Goal: Task Accomplishment & Management: Manage account settings

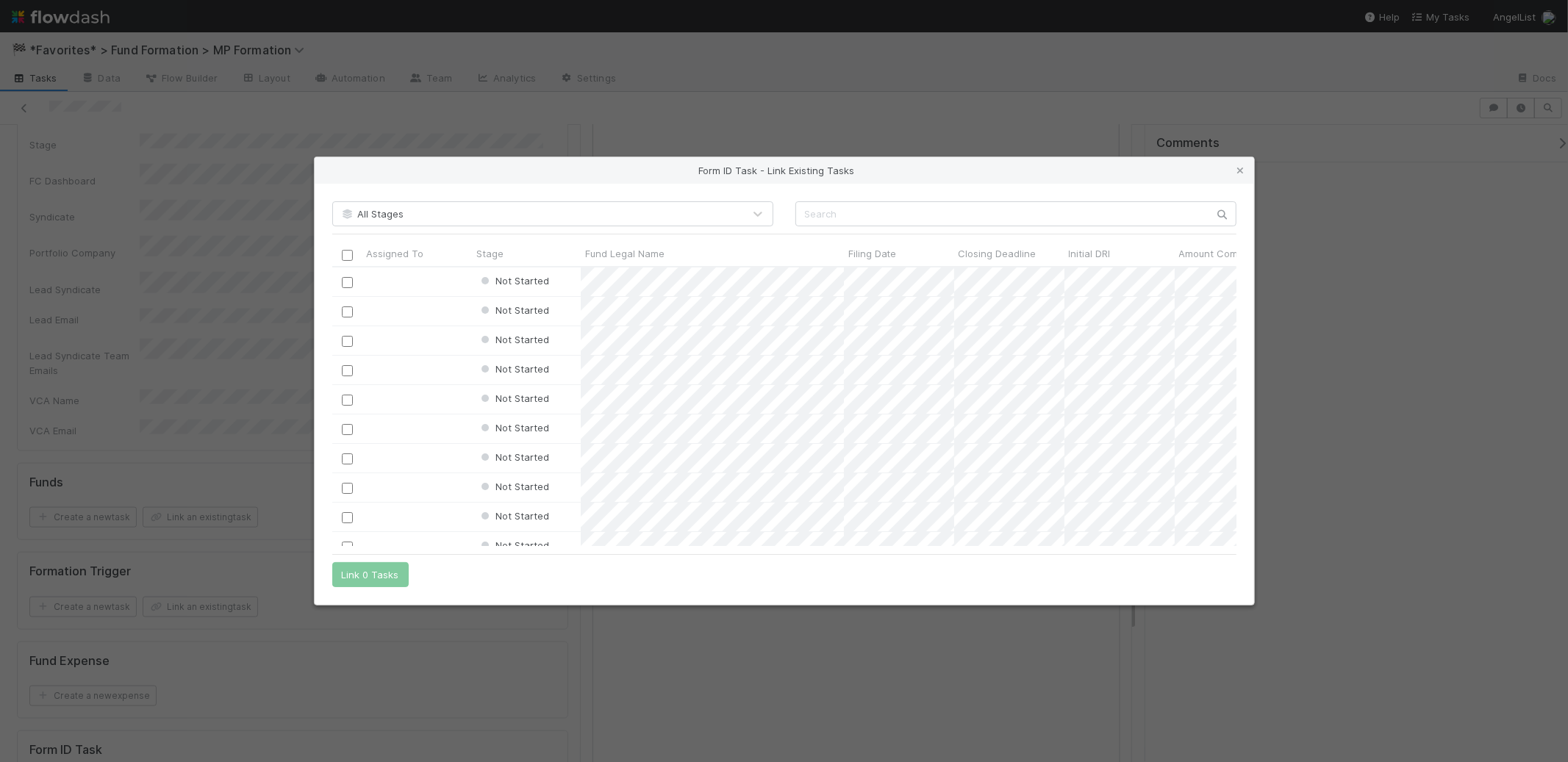
scroll to position [268, 892]
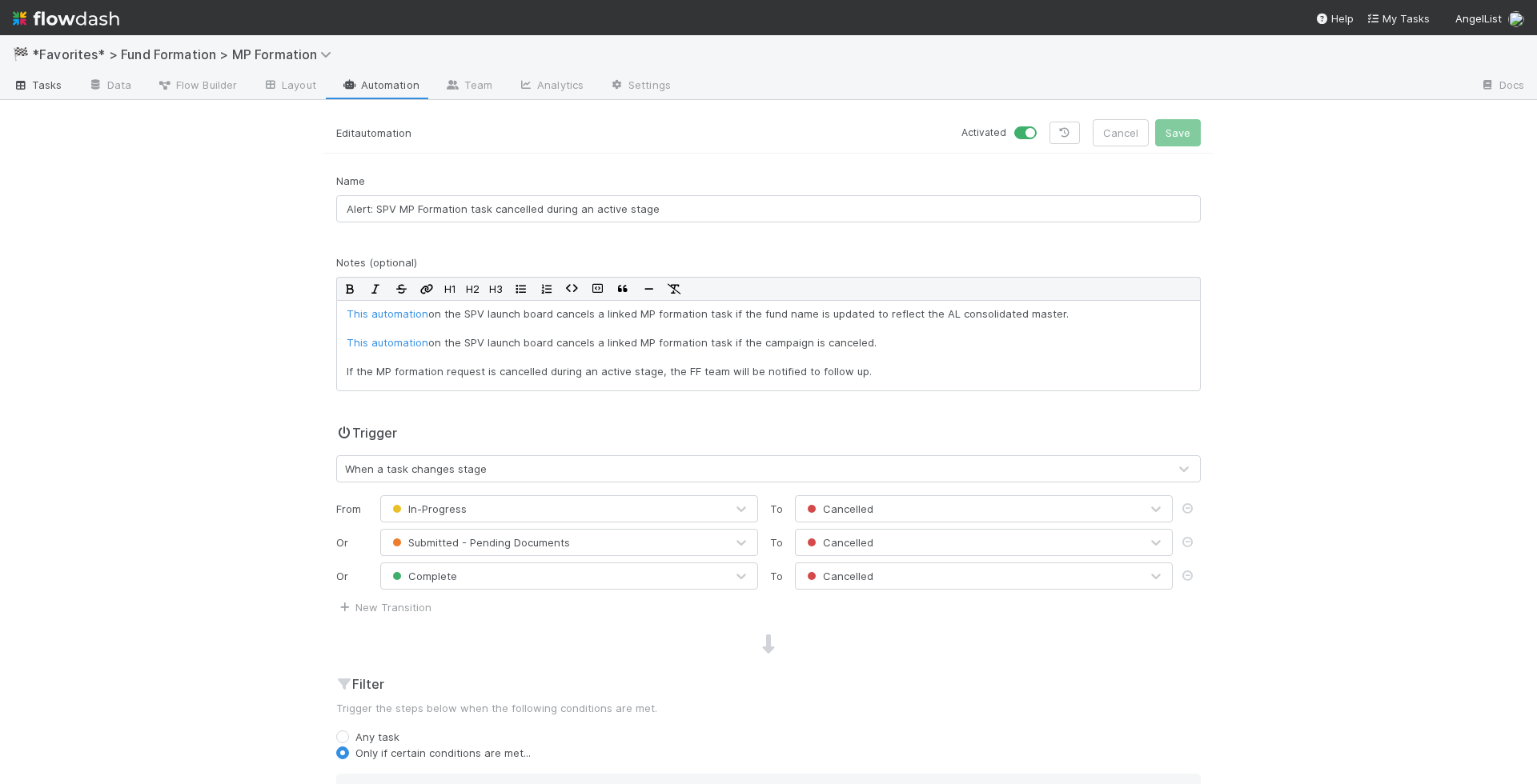
click at [40, 88] on span "Tasks" at bounding box center [38, 85] width 50 height 16
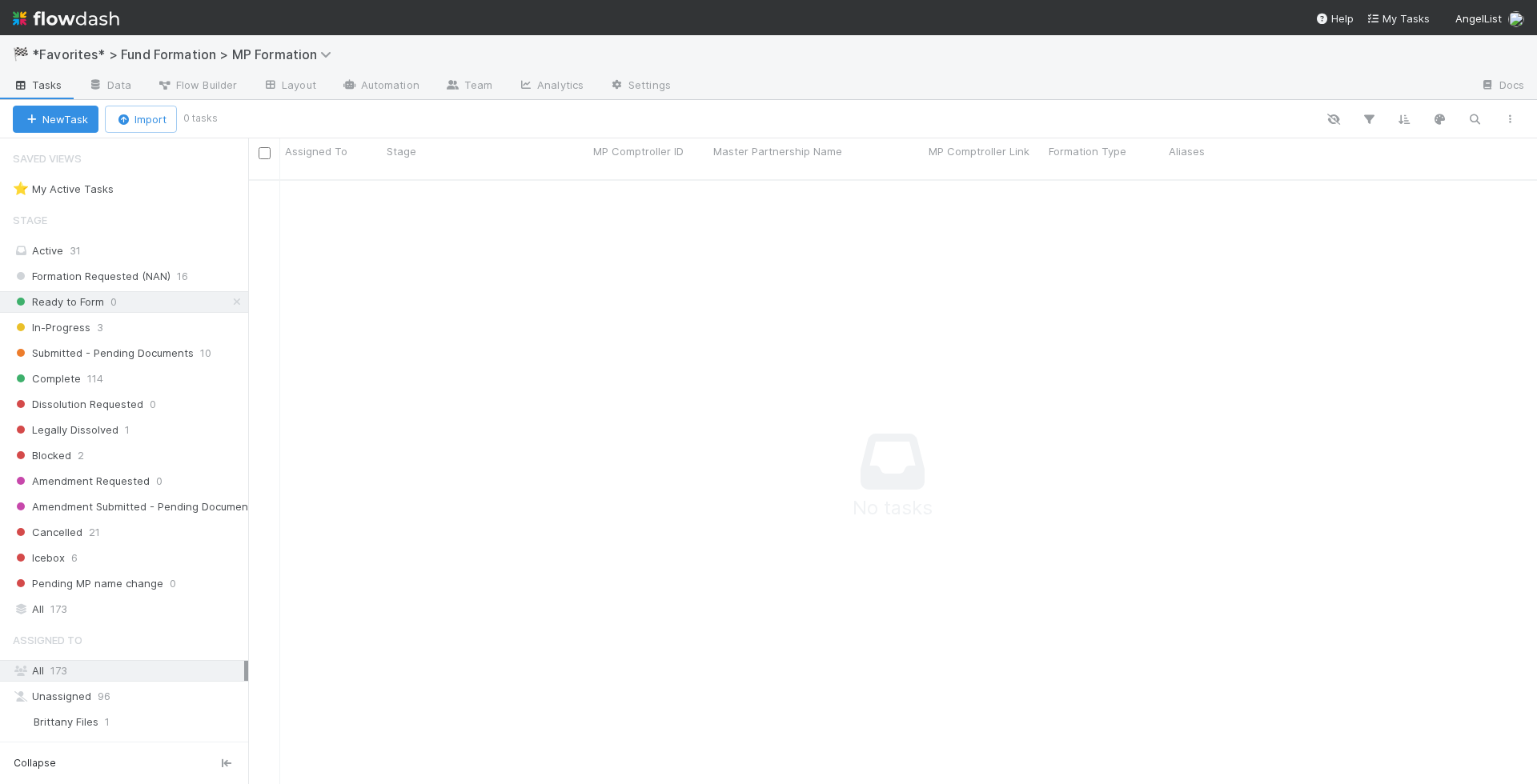
scroll to position [591, 1261]
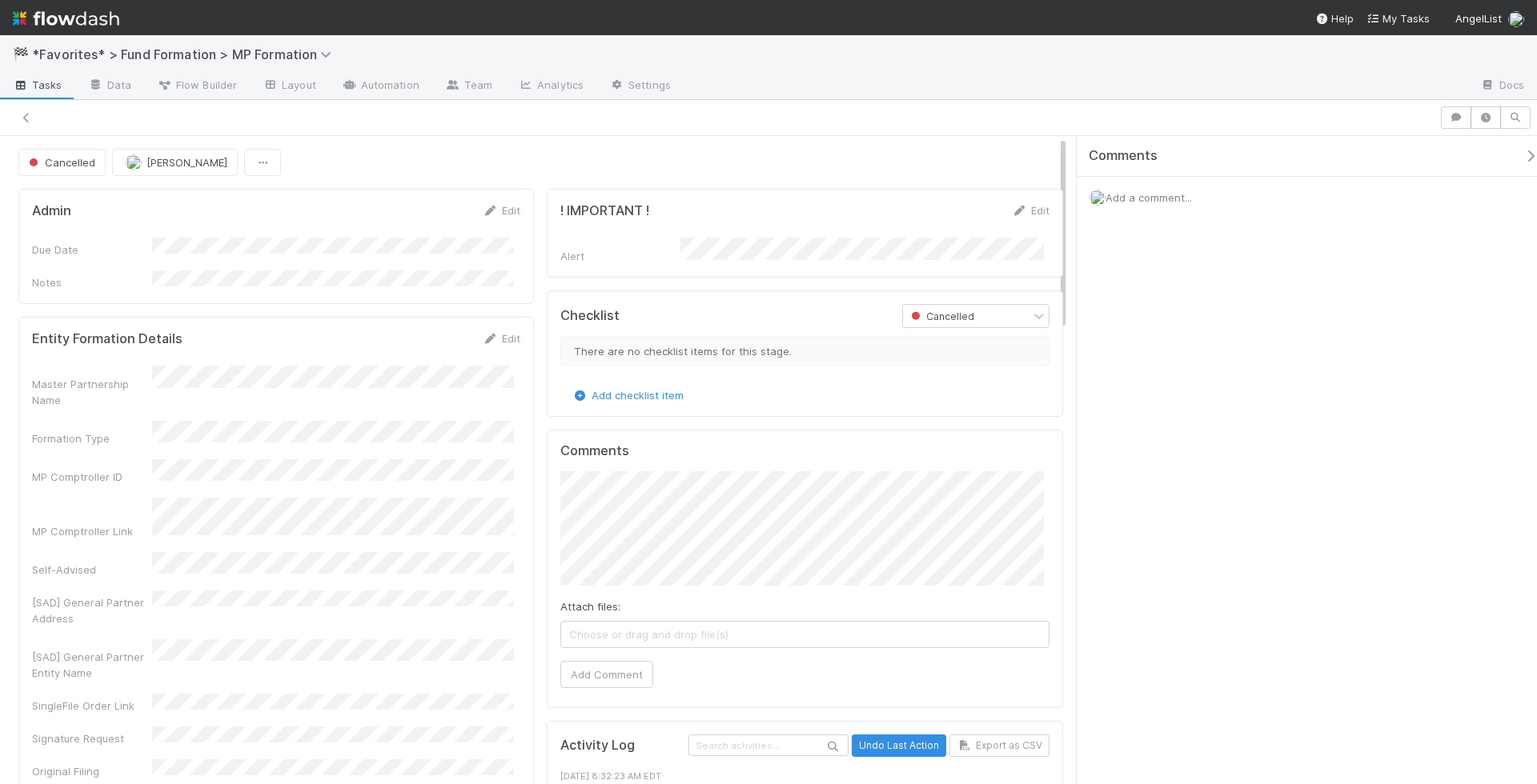
scroll to position [377, 0]
